Goal: Task Accomplishment & Management: Check status

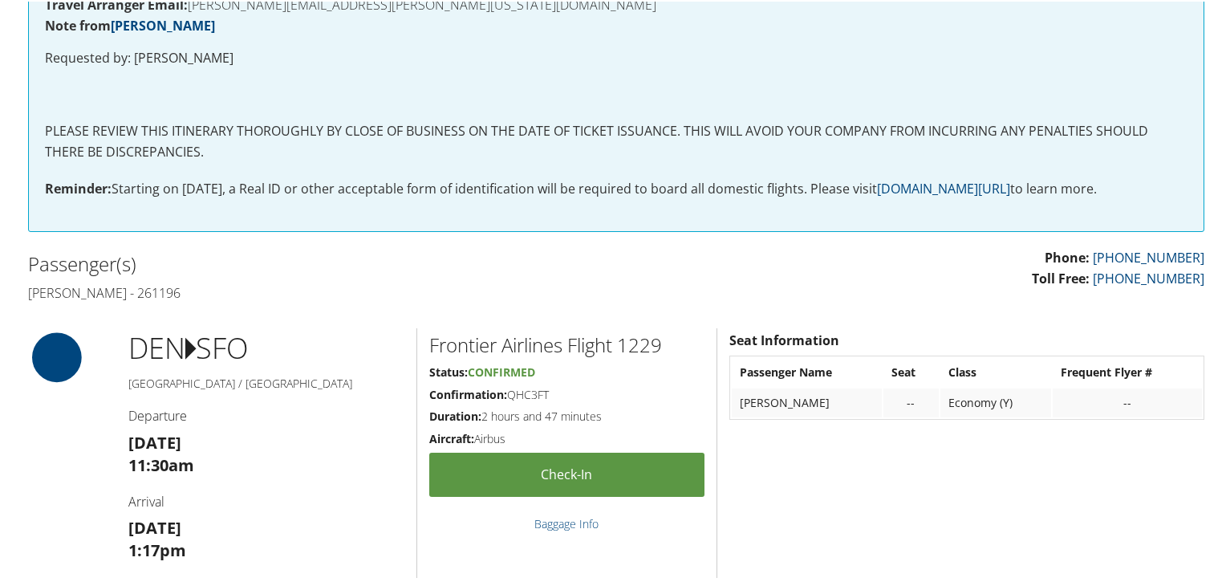
scroll to position [457, 0]
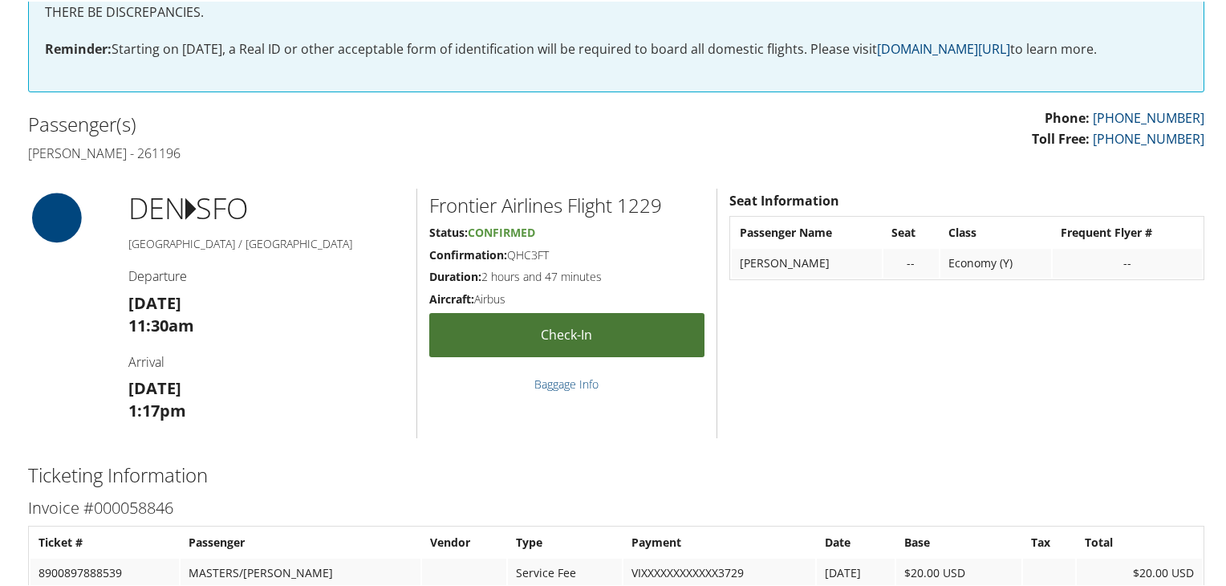
click at [607, 328] on link "Check-in" at bounding box center [566, 333] width 275 height 44
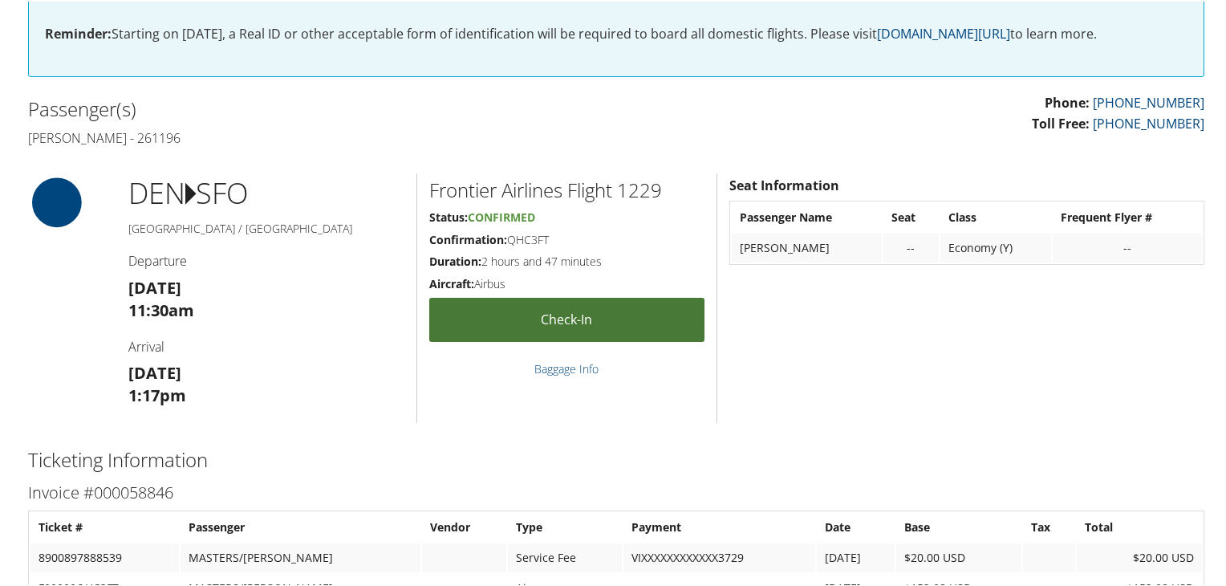
scroll to position [505, 0]
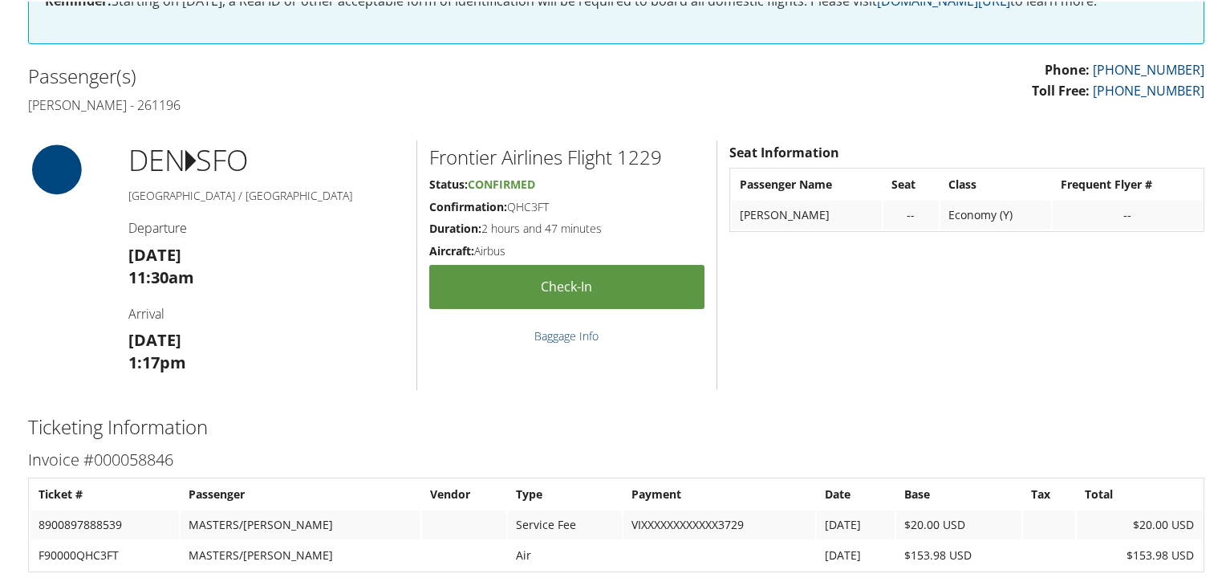
click at [561, 331] on link "Baggage Info" at bounding box center [566, 334] width 64 height 15
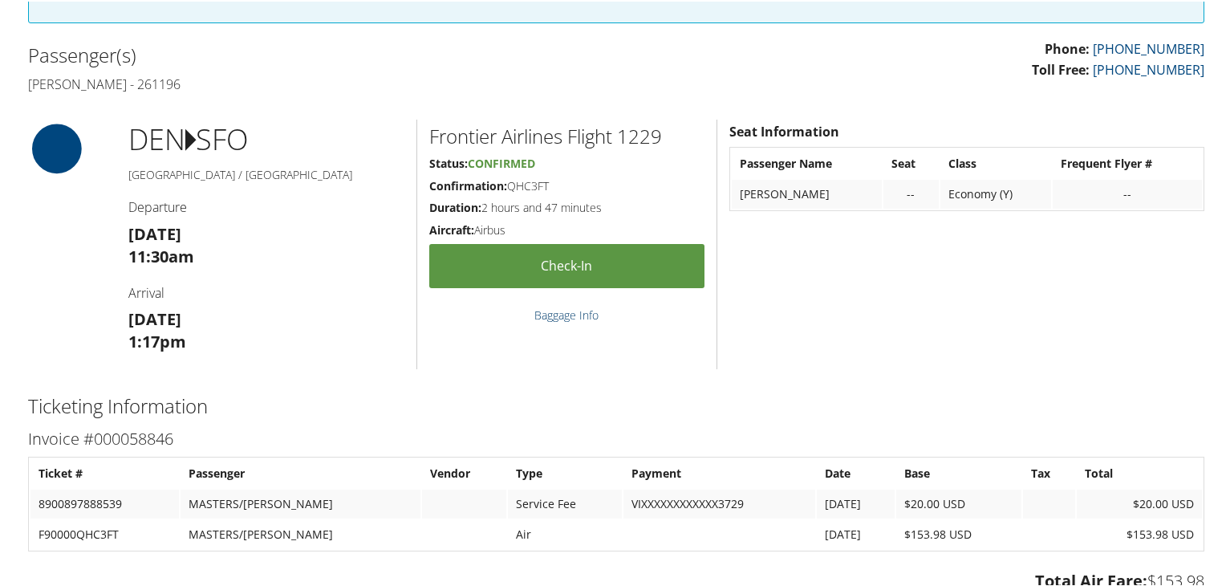
scroll to position [528, 0]
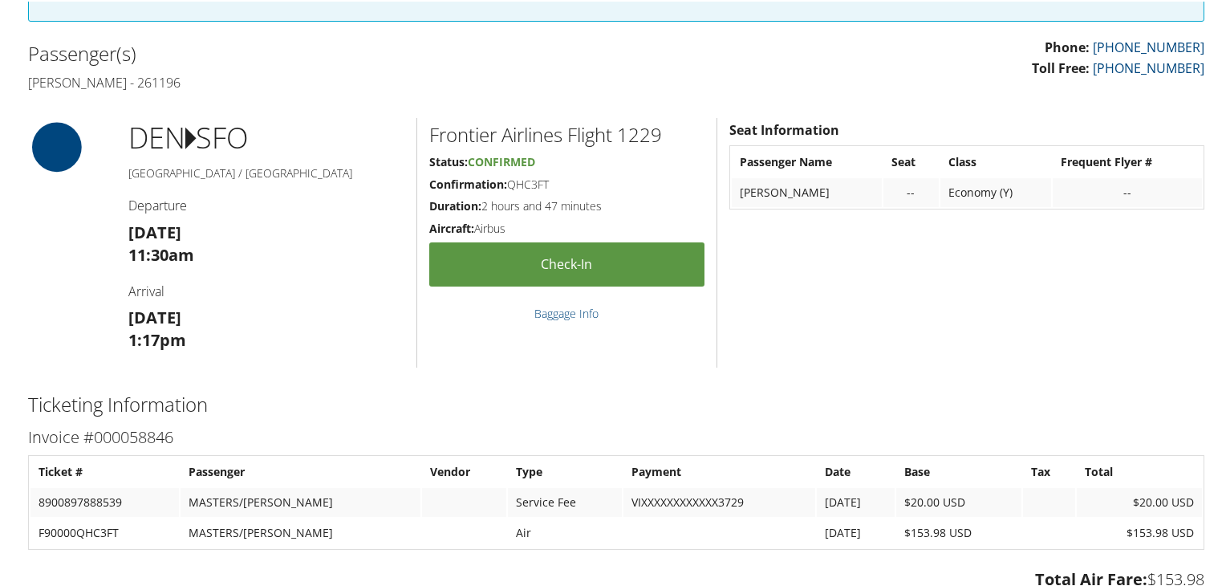
click at [794, 274] on div "Seat Information Passenger Name Seat Class Frequent Flyer # [PERSON_NAME] -- Ec…" at bounding box center [967, 241] width 500 height 250
click at [861, 291] on div "Seat Information Passenger Name Seat Class Frequent Flyer # [PERSON_NAME] -- Ec…" at bounding box center [967, 241] width 500 height 250
click at [1040, 327] on div "Seat Information Passenger Name Seat Class Frequent Flyer # [PERSON_NAME] -- Ec…" at bounding box center [967, 241] width 500 height 250
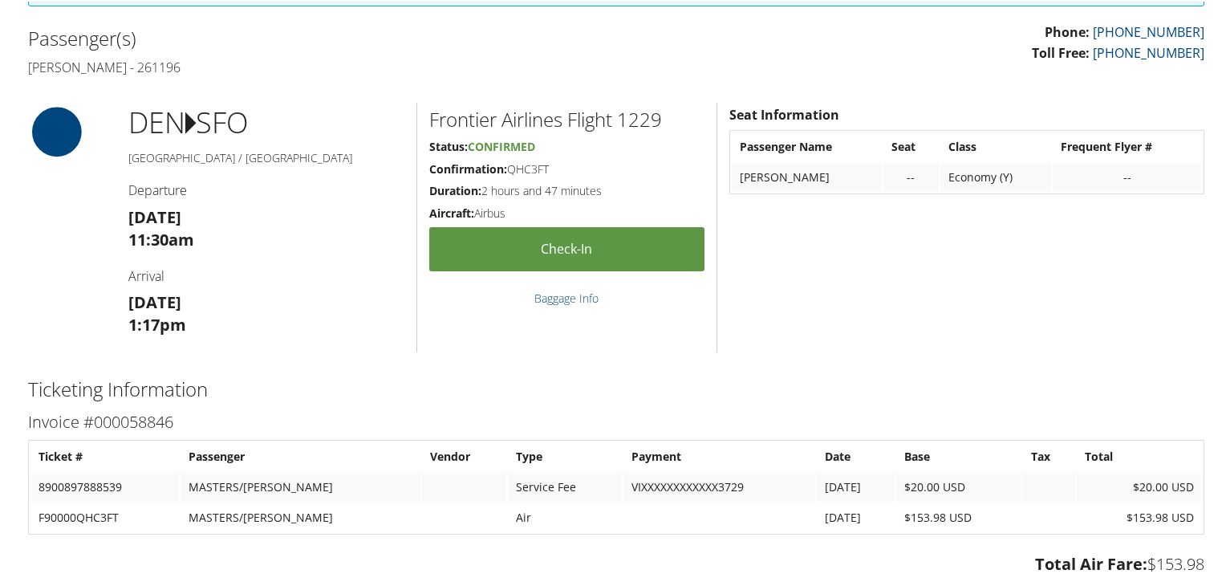
scroll to position [544, 0]
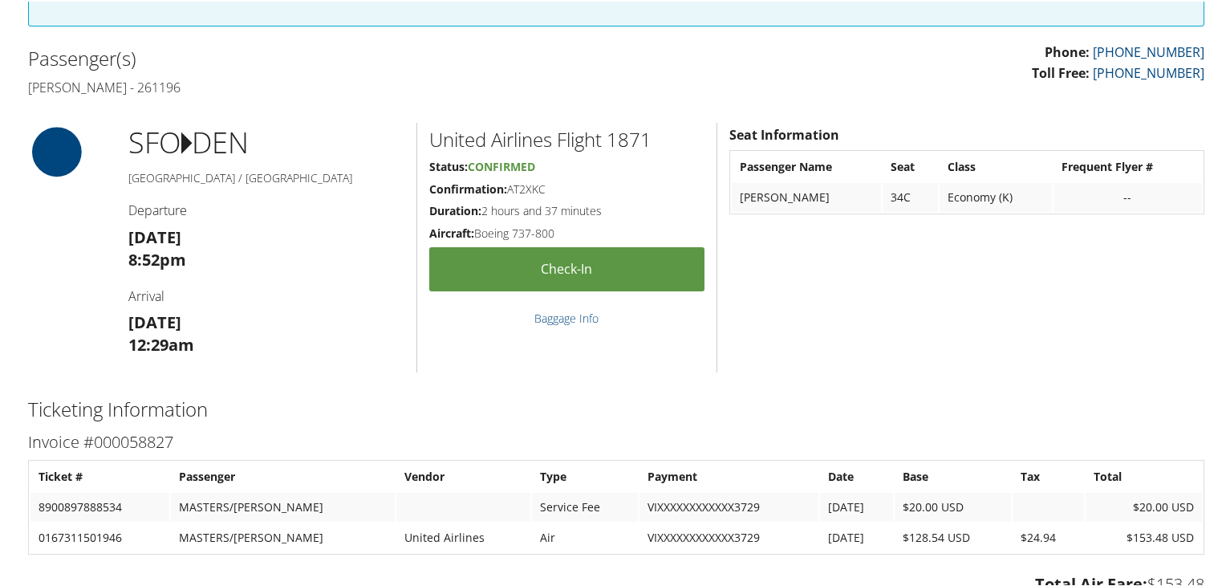
scroll to position [525, 0]
